Goal: Task Accomplishment & Management: Use online tool/utility

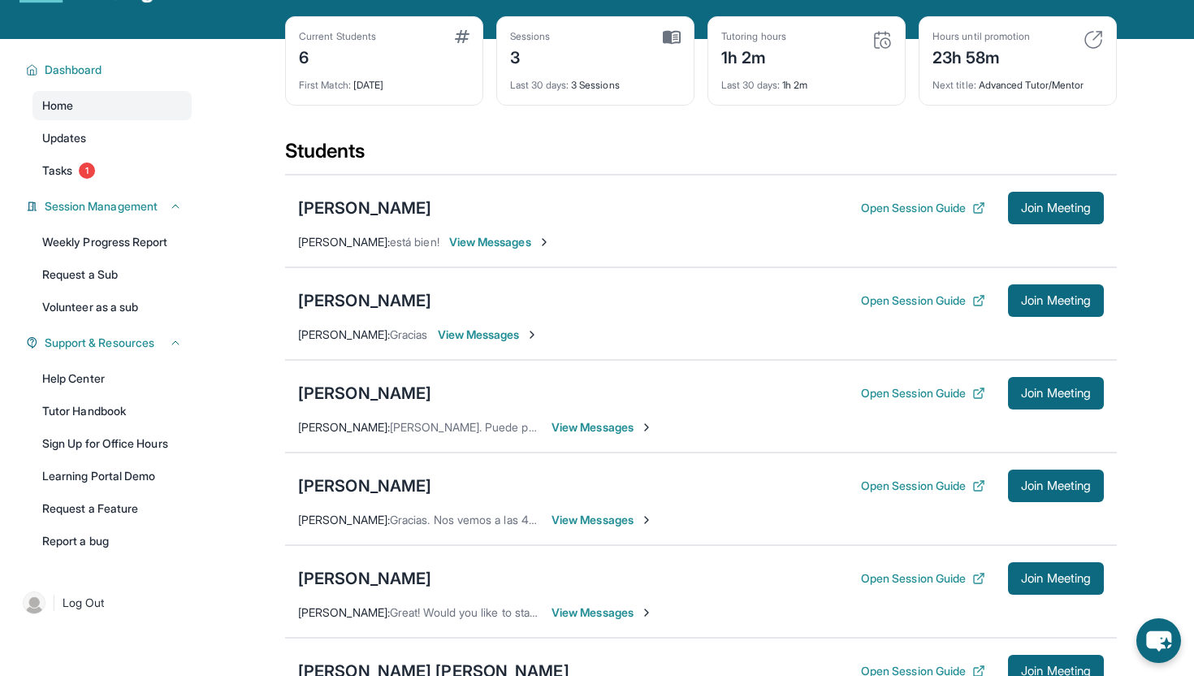
scroll to position [47, 0]
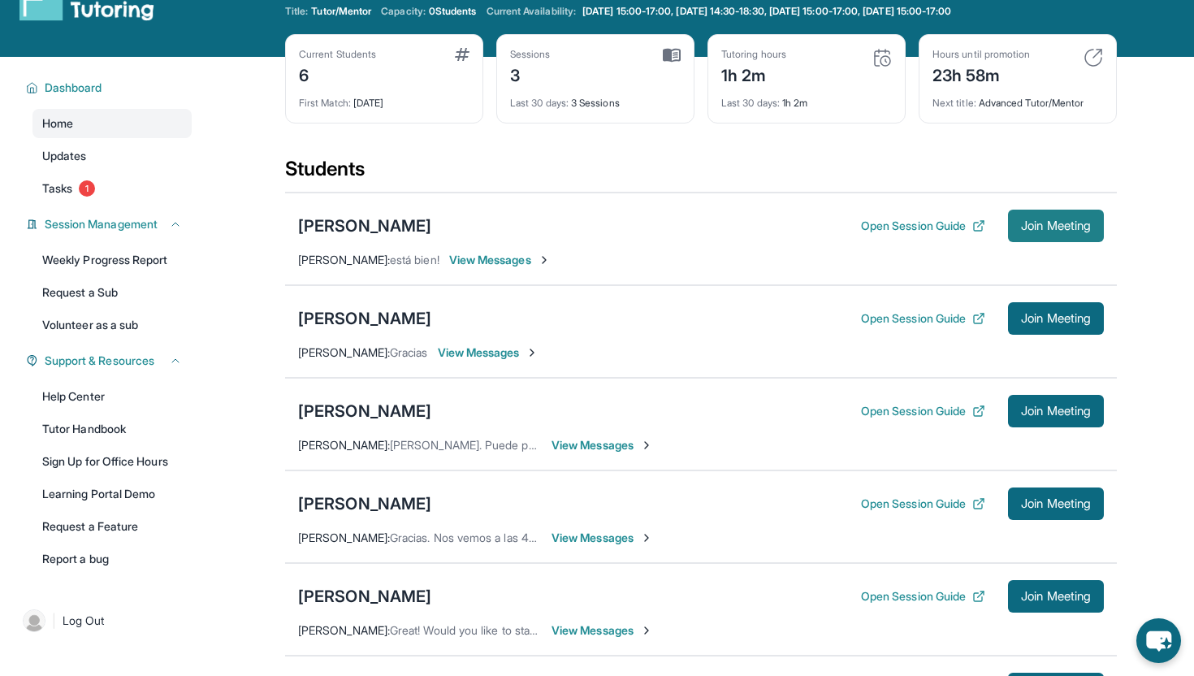
click at [1048, 230] on span "Join Meeting" at bounding box center [1056, 226] width 70 height 10
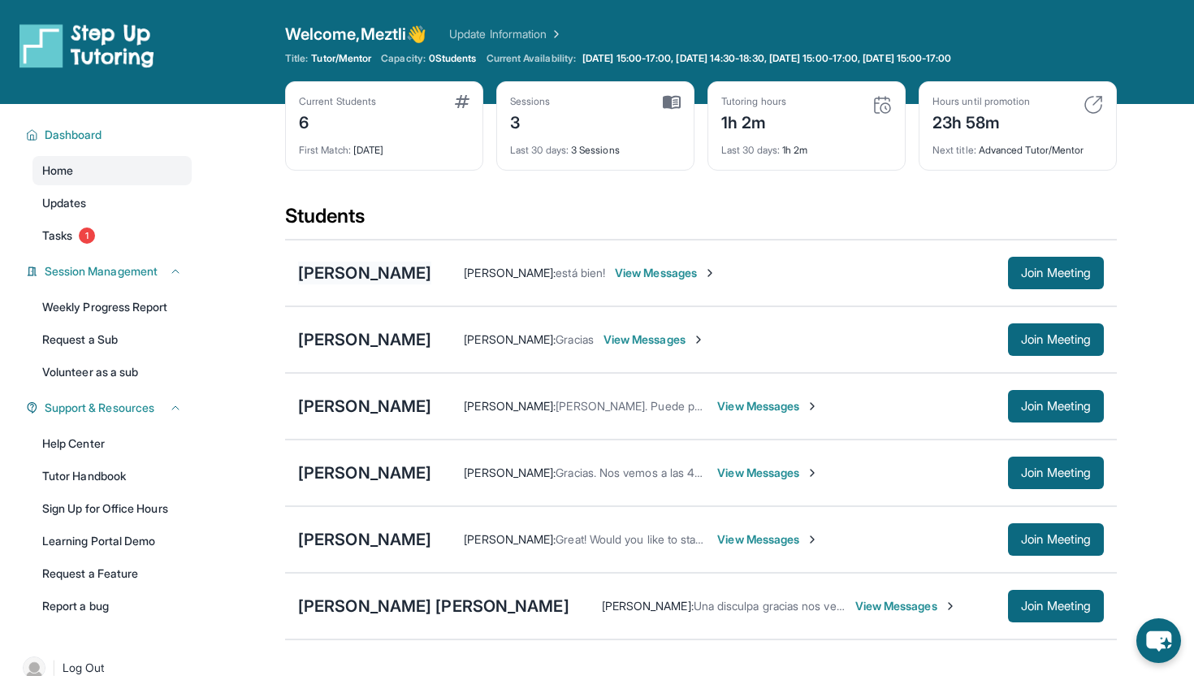
click at [370, 266] on div "[PERSON_NAME]" at bounding box center [364, 272] width 133 height 23
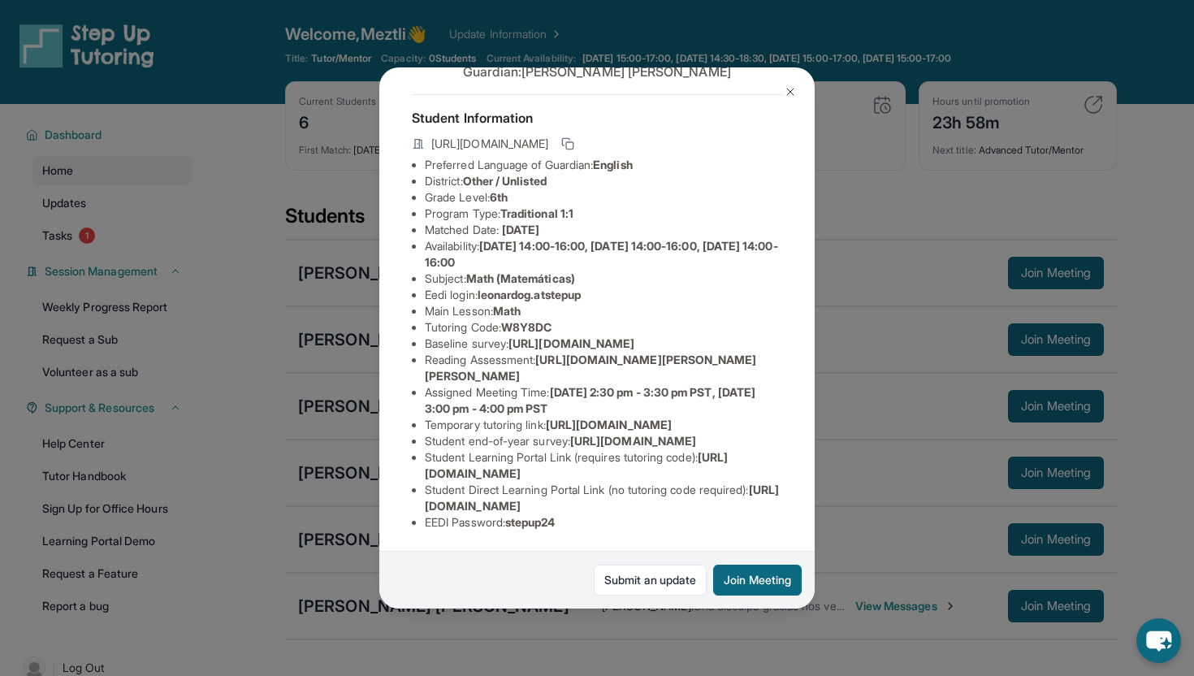
scroll to position [66, 0]
drag, startPoint x: 483, startPoint y: 292, endPoint x: 593, endPoint y: 294, distance: 109.7
click at [593, 294] on li "Eedi login : leonardog.atstepup" at bounding box center [603, 295] width 357 height 16
copy span "leonardog.atstepup"
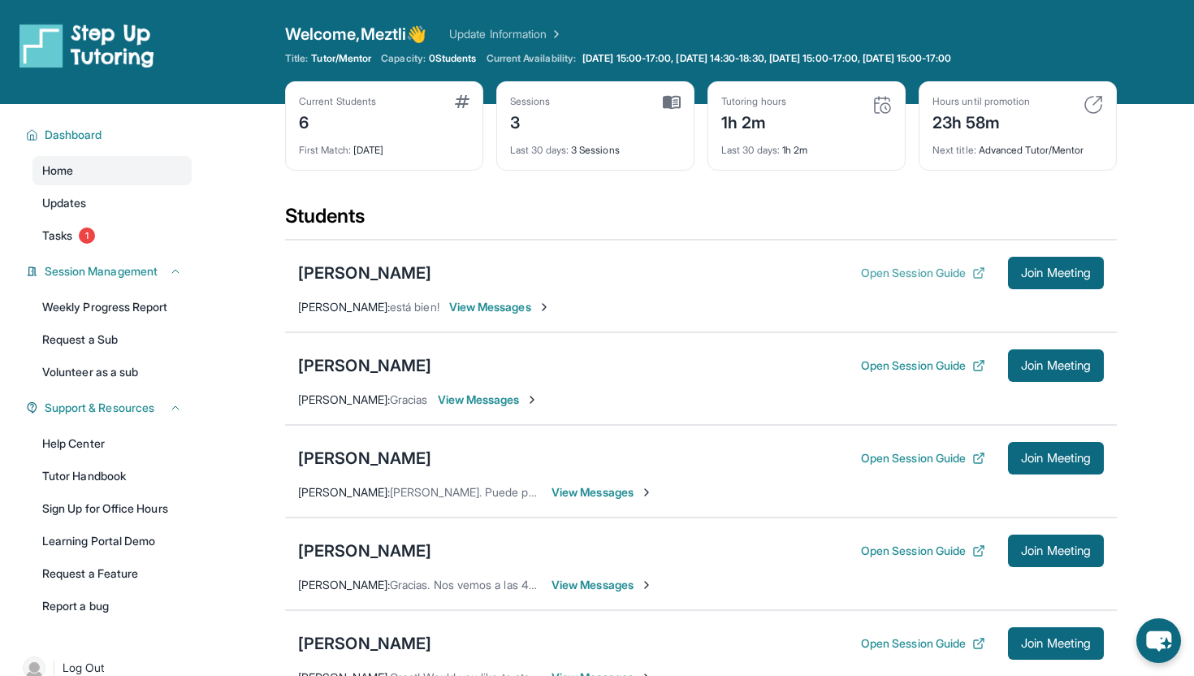
click at [972, 274] on icon at bounding box center [978, 272] width 13 height 13
click at [978, 273] on icon at bounding box center [981, 271] width 6 height 6
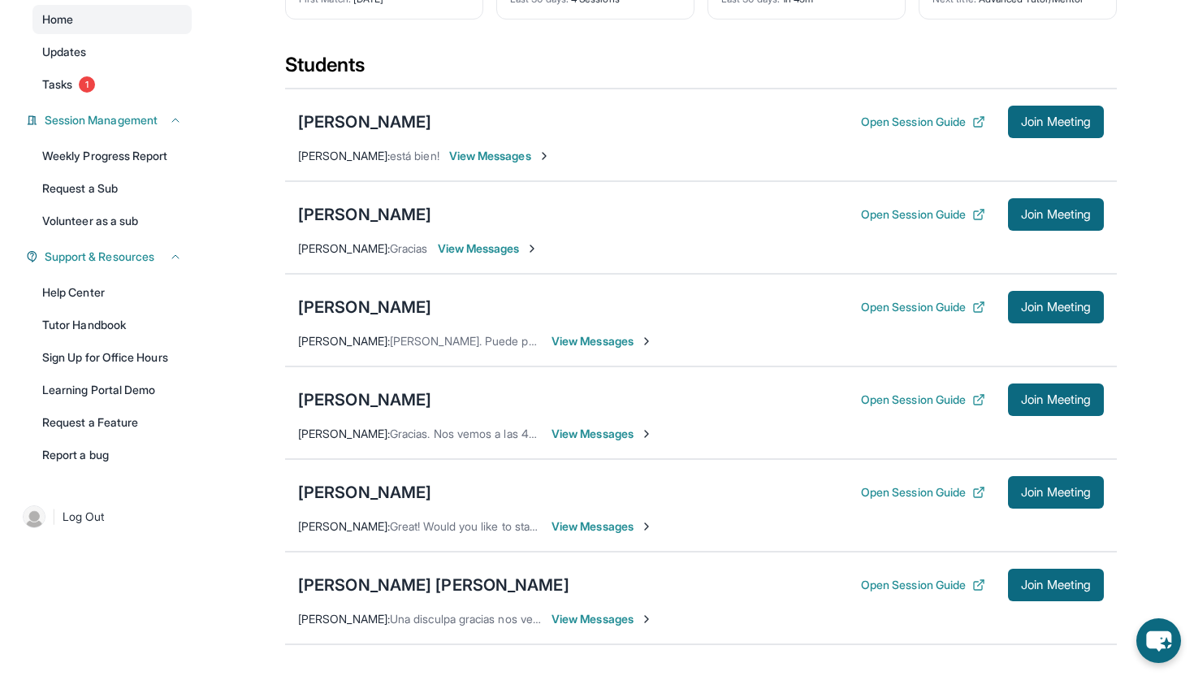
scroll to position [157, 0]
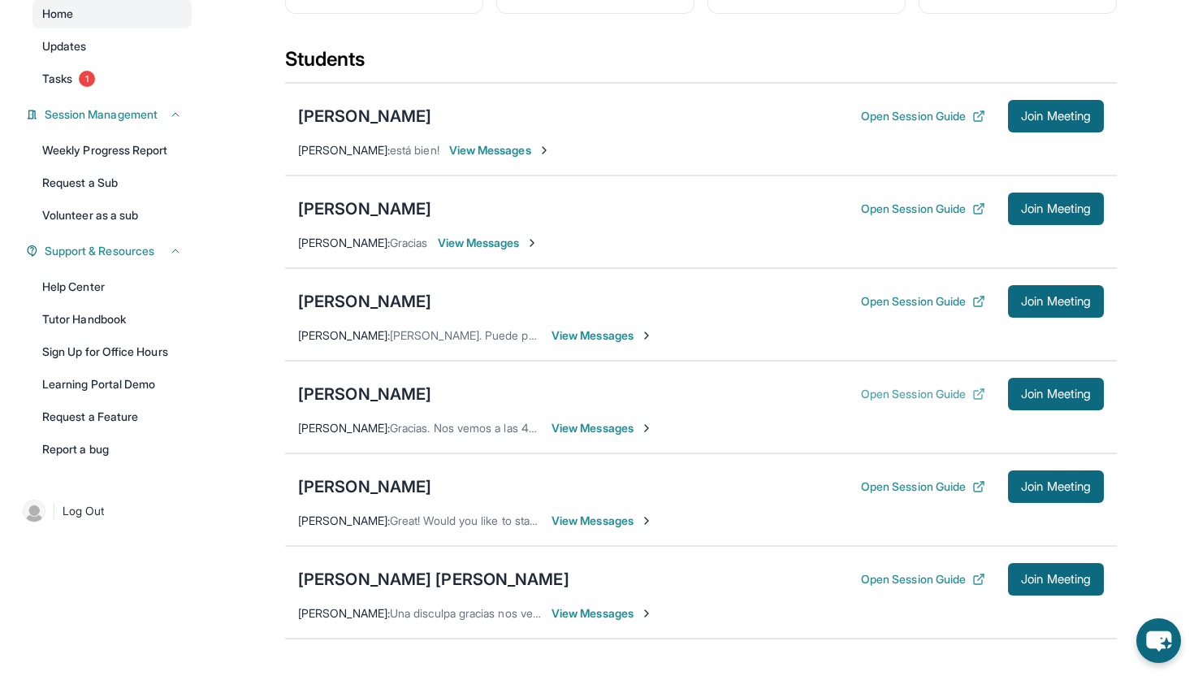
click at [954, 391] on button "Open Session Guide" at bounding box center [923, 394] width 124 height 16
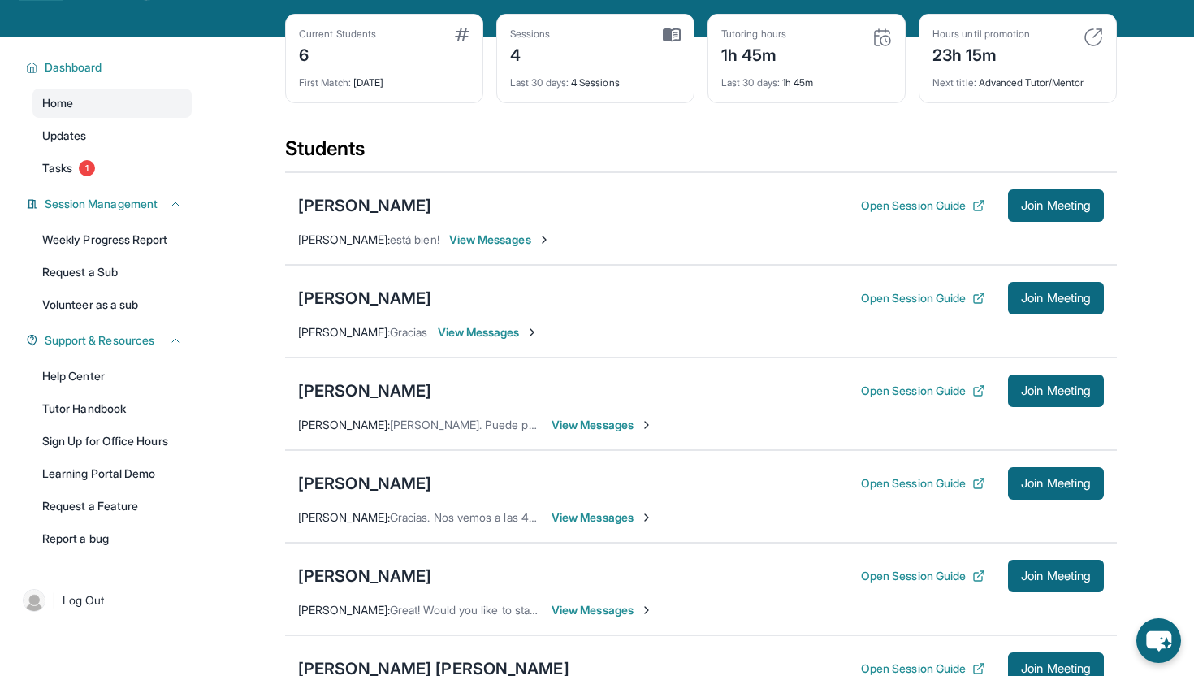
scroll to position [0, 0]
